Goal: Task Accomplishment & Management: Manage account settings

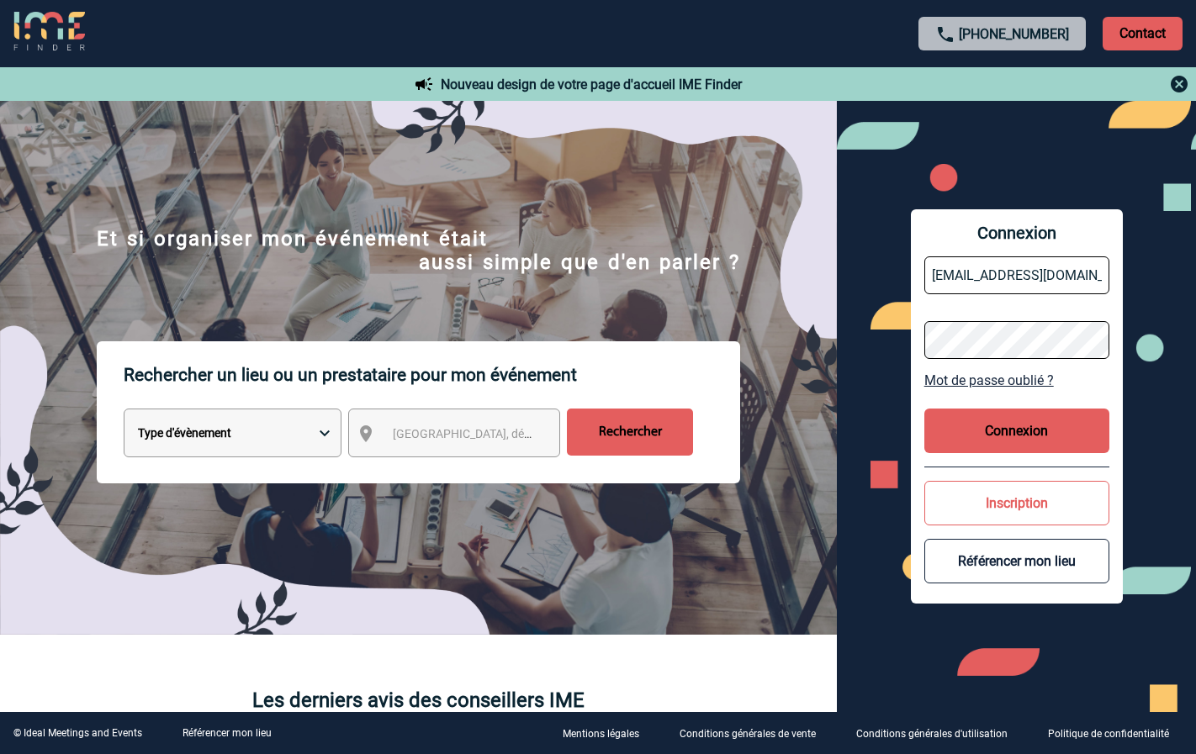
click at [996, 286] on input "[EMAIL_ADDRESS][DOMAIN_NAME]" at bounding box center [1016, 275] width 185 height 38
click at [948, 444] on button "Connexion" at bounding box center [1016, 431] width 185 height 45
click at [995, 275] on input "fbolus" at bounding box center [1016, 275] width 185 height 38
type input "[EMAIL_ADDRESS][DOMAIN_NAME]"
click at [979, 431] on button "Connexion" at bounding box center [1016, 431] width 185 height 45
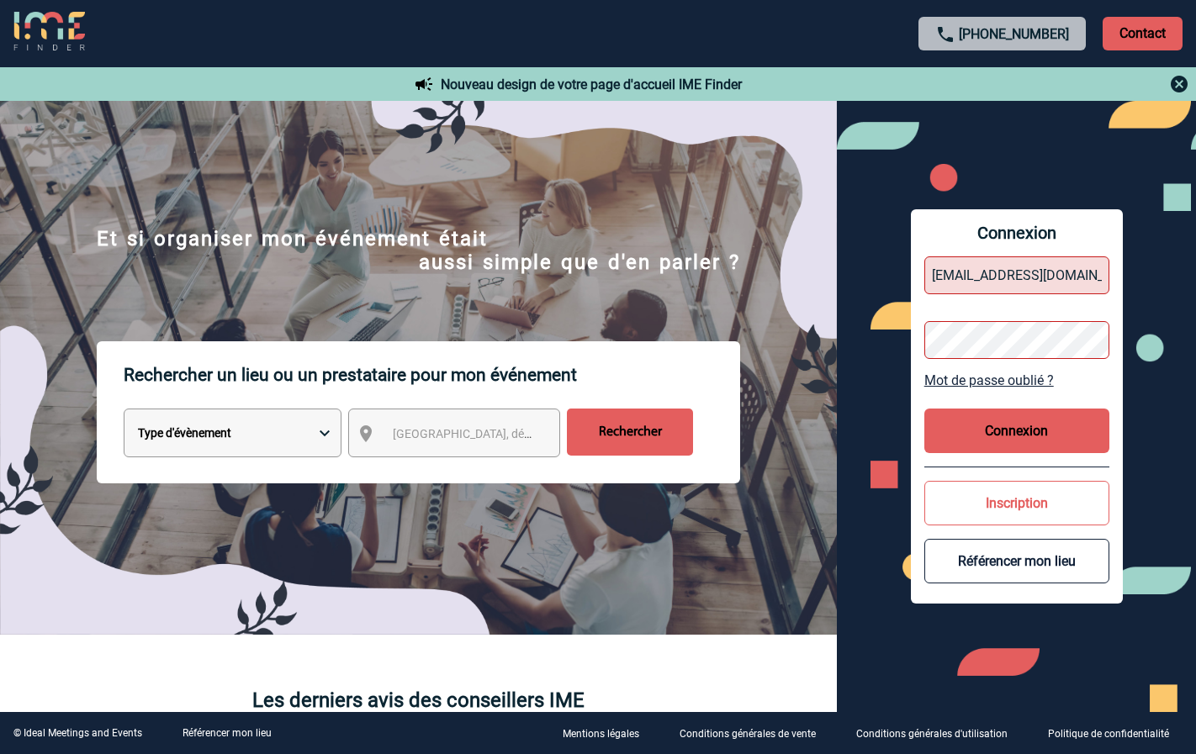
click at [1117, 463] on div "Connexion [EMAIL_ADDRESS][DOMAIN_NAME] Mot de passe oublié ? Connexion Inscript…" at bounding box center [1017, 406] width 212 height 394
drag, startPoint x: 1077, startPoint y: 446, endPoint x: 1010, endPoint y: 390, distance: 87.7
click at [1077, 446] on button "Connexion" at bounding box center [1016, 431] width 185 height 45
click at [984, 277] on input "[EMAIL_ADDRESS][DOMAIN_NAME]" at bounding box center [1016, 275] width 185 height 38
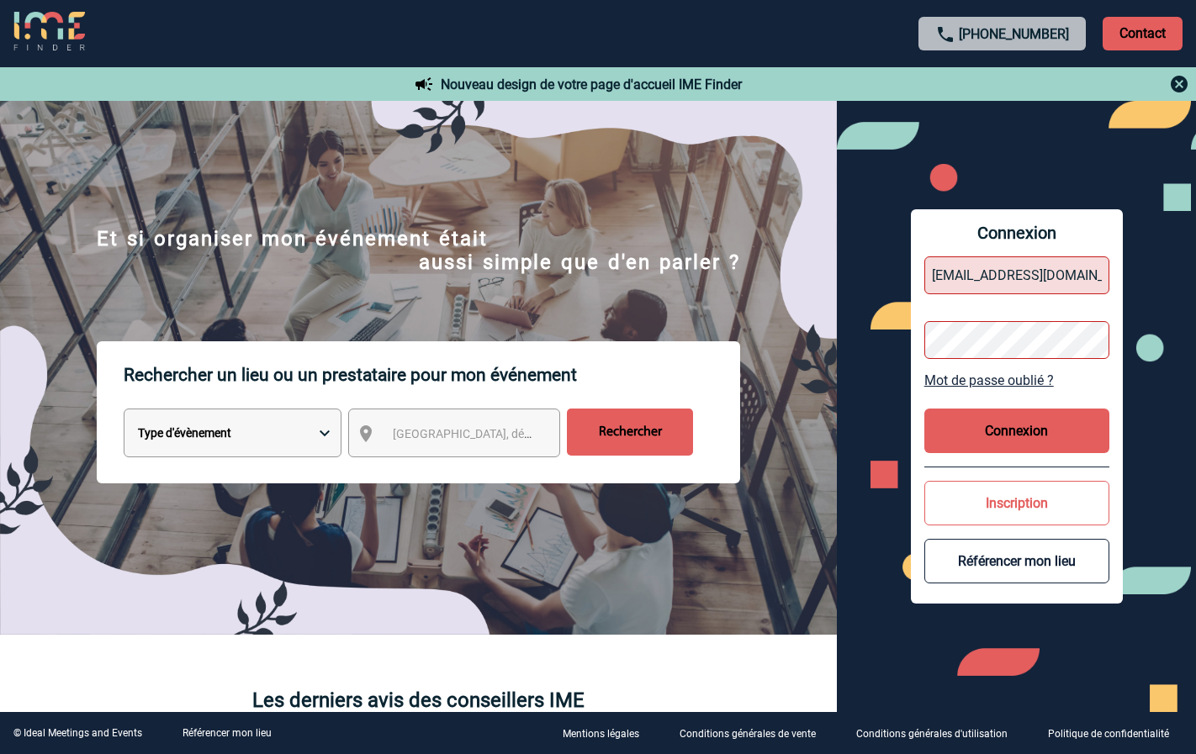
click at [984, 277] on input "[EMAIL_ADDRESS][DOMAIN_NAME]" at bounding box center [1016, 275] width 185 height 38
